Goal: Obtain resource: Obtain resource

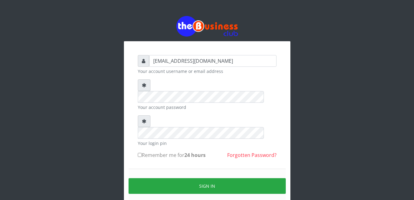
click at [139, 153] on input "Remember me for 24 hours" at bounding box center [140, 155] width 4 height 4
checkbox input "true"
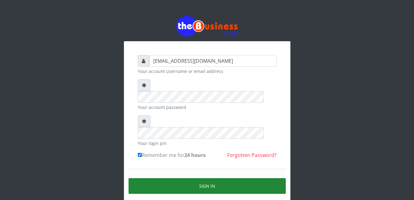
click at [203, 179] on button "Sign in" at bounding box center [207, 187] width 157 height 16
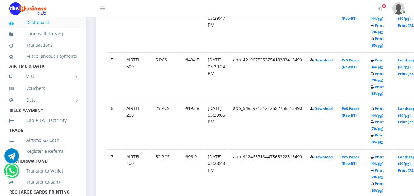
scroll to position [543, 0]
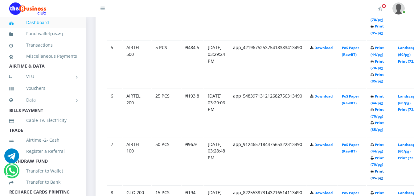
click at [384, 172] on link "Print (85/pg)" at bounding box center [377, 174] width 13 height 11
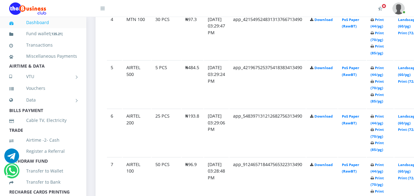
scroll to position [543, 0]
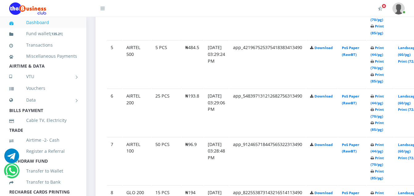
click at [383, 124] on b "Print (44/pg) Print (70/pg) Print (85/pg)" at bounding box center [377, 113] width 13 height 38
click at [384, 125] on link "Print (85/pg)" at bounding box center [377, 125] width 13 height 11
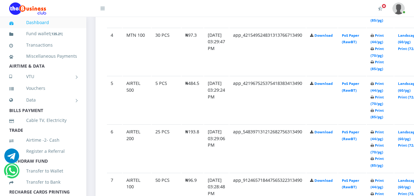
scroll to position [506, 0]
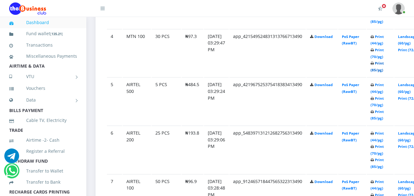
click at [384, 65] on link "Print (85/pg)" at bounding box center [377, 66] width 13 height 11
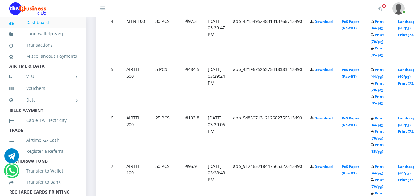
scroll to position [506, 0]
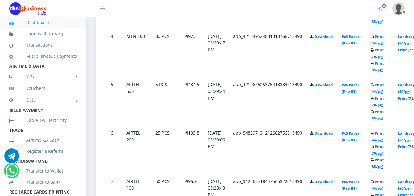
click at [384, 162] on link "Print (85/pg)" at bounding box center [377, 162] width 13 height 11
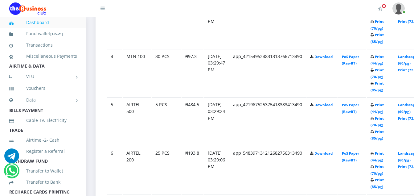
scroll to position [506, 0]
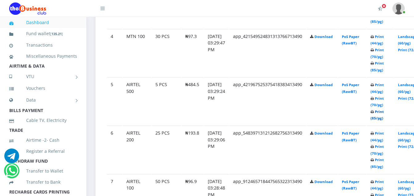
click at [384, 112] on link "Print (85/pg)" at bounding box center [377, 114] width 13 height 11
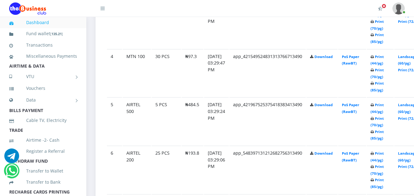
scroll to position [506, 0]
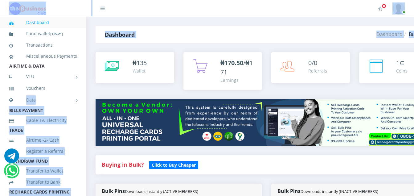
drag, startPoint x: 78, startPoint y: 97, endPoint x: 86, endPoint y: 92, distance: 9.6
drag, startPoint x: 86, startPoint y: 92, endPoint x: 89, endPoint y: 89, distance: 3.9
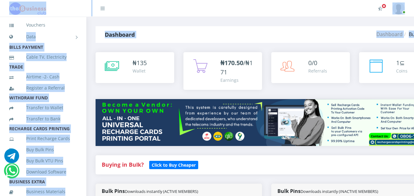
scroll to position [147, 0]
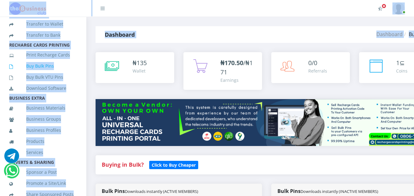
click at [43, 71] on link "Buy Bulk Pins" at bounding box center [43, 66] width 68 height 14
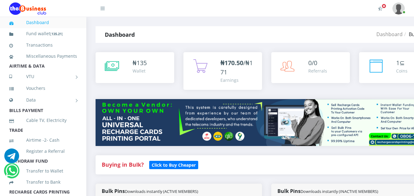
click at [43, 63] on link "Miscellaneous Payments" at bounding box center [43, 56] width 68 height 14
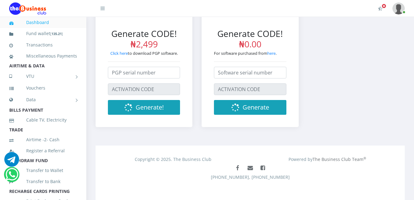
scroll to position [304, 0]
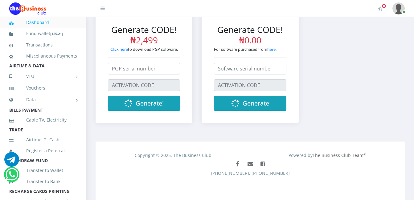
drag, startPoint x: 148, startPoint y: 39, endPoint x: 139, endPoint y: 39, distance: 8.9
click at [145, 38] on span "₦2,499" at bounding box center [143, 40] width 27 height 12
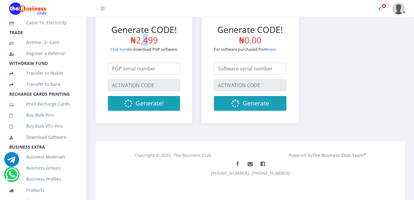
scroll to position [113, 0]
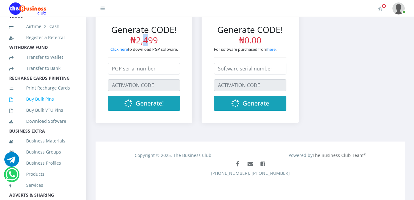
click at [30, 106] on link "Buy Bulk Pins" at bounding box center [43, 99] width 68 height 14
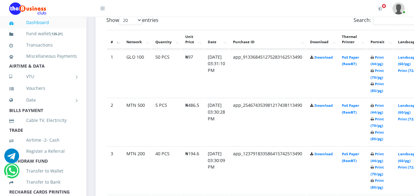
scroll to position [342, 0]
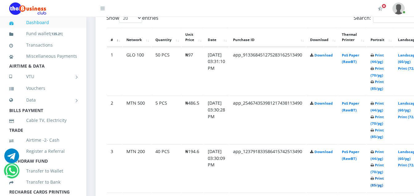
click at [384, 179] on link "Print (85/pg)" at bounding box center [377, 181] width 13 height 11
click at [384, 131] on link "Print (85/pg)" at bounding box center [377, 133] width 13 height 11
click at [384, 129] on link "Print (85/pg)" at bounding box center [377, 133] width 13 height 11
click at [384, 84] on link "Print (85/pg)" at bounding box center [377, 84] width 13 height 11
click at [384, 130] on link "Print (85/pg)" at bounding box center [377, 133] width 13 height 11
